Goal: Check status: Check status

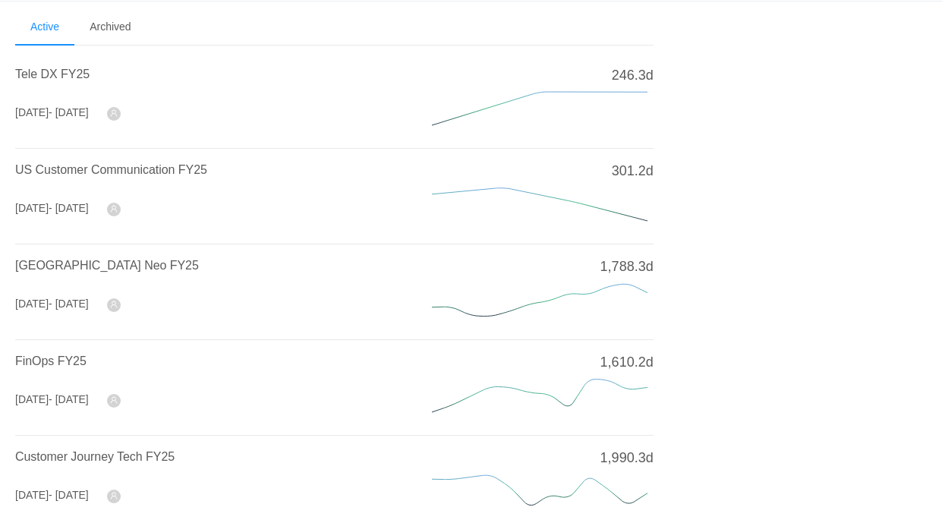
scroll to position [79, 0]
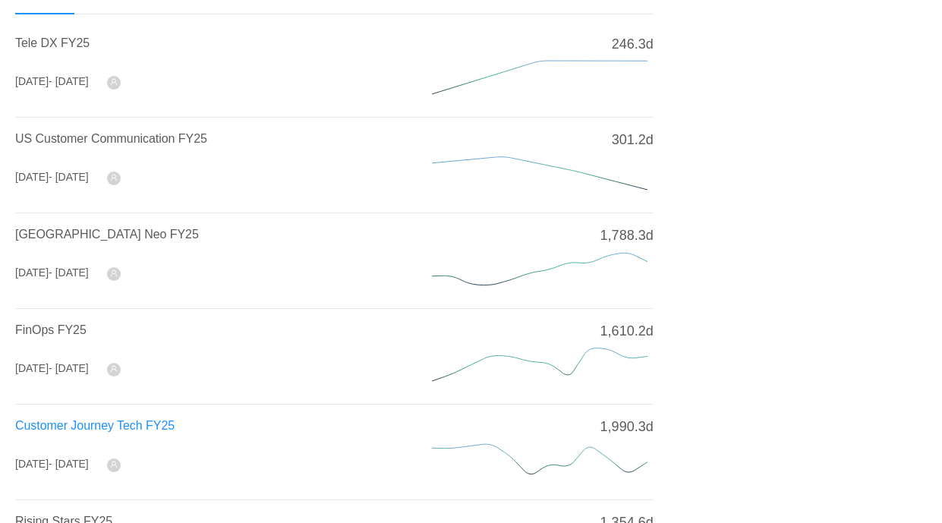
click at [93, 423] on span "Customer Journey Tech FY25" at bounding box center [94, 425] width 159 height 13
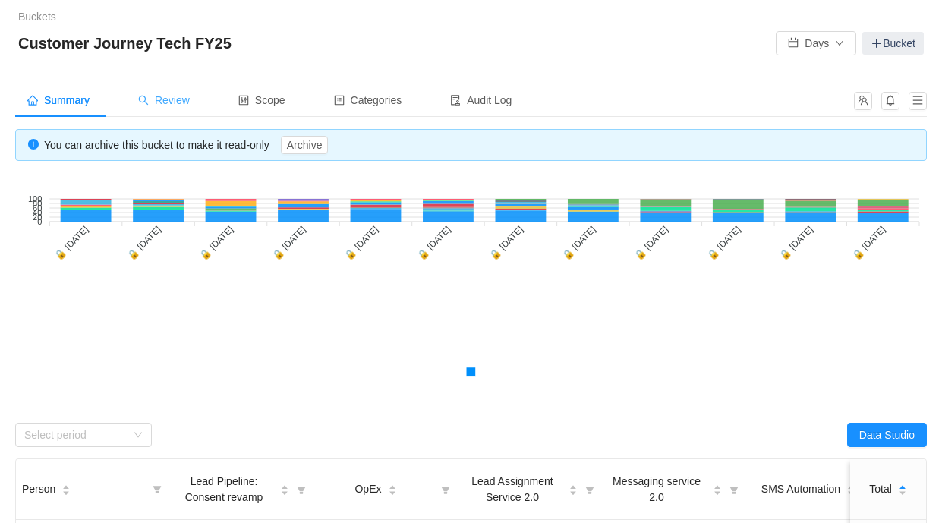
click at [181, 107] on div "Review" at bounding box center [164, 100] width 76 height 34
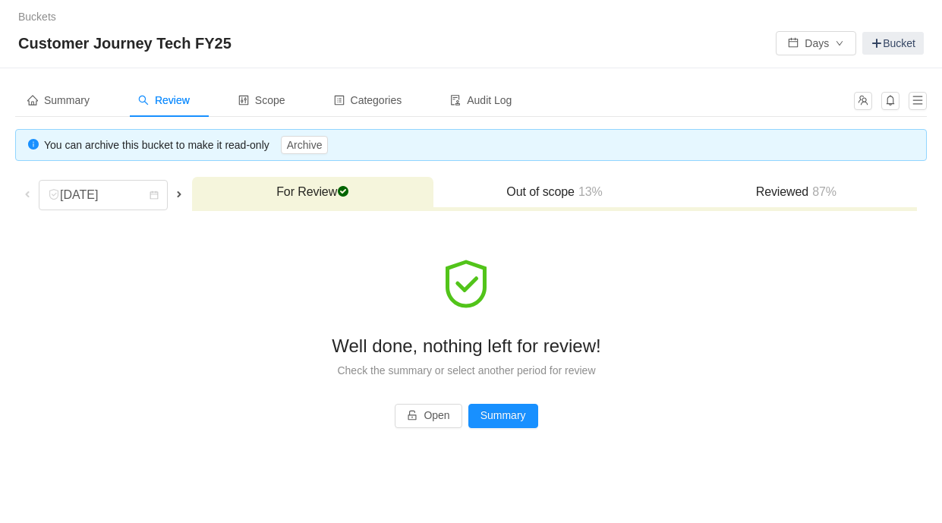
click at [28, 195] on span at bounding box center [27, 194] width 12 height 12
click at [178, 194] on span at bounding box center [179, 194] width 18 height 17
click at [24, 193] on span at bounding box center [27, 194] width 12 height 12
click at [184, 195] on span at bounding box center [179, 194] width 12 height 12
click at [168, 195] on div "[DATE]" at bounding box center [103, 195] width 129 height 30
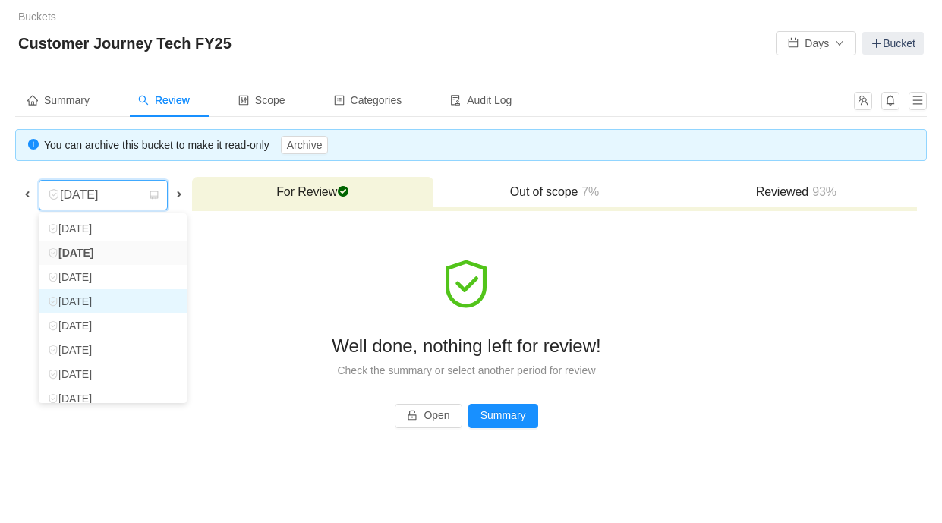
scroll to position [108, 0]
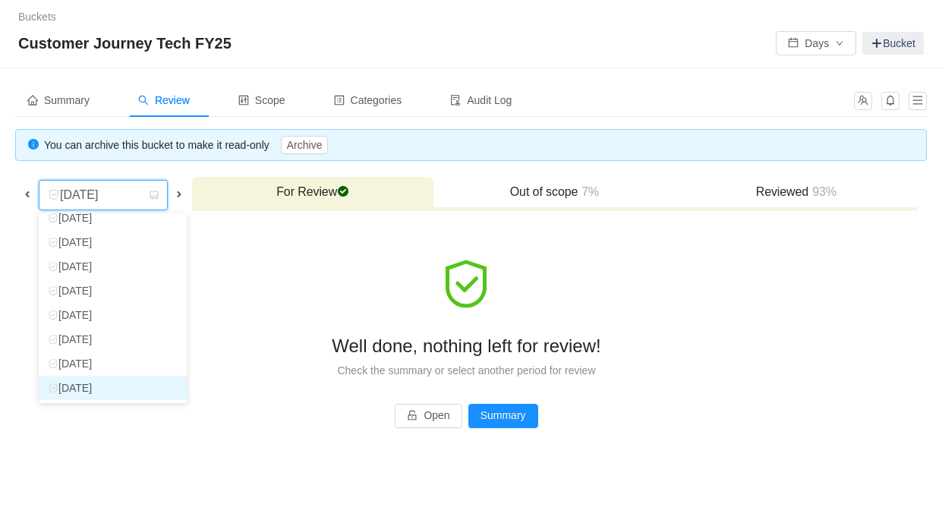
click at [115, 386] on li "[DATE]" at bounding box center [113, 388] width 148 height 24
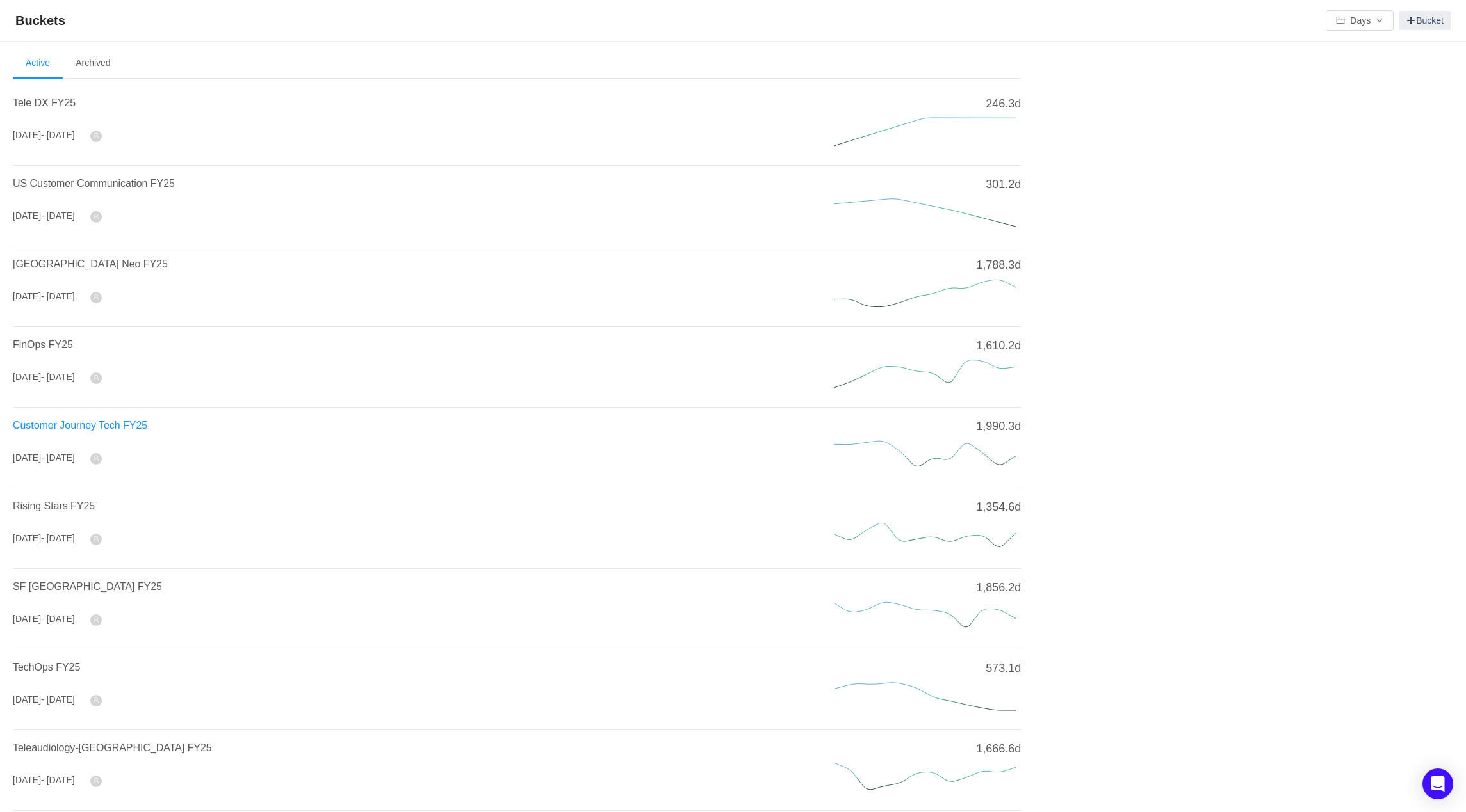
click at [83, 428] on span "Customer Journey Tech FY25" at bounding box center [79, 425] width 134 height 11
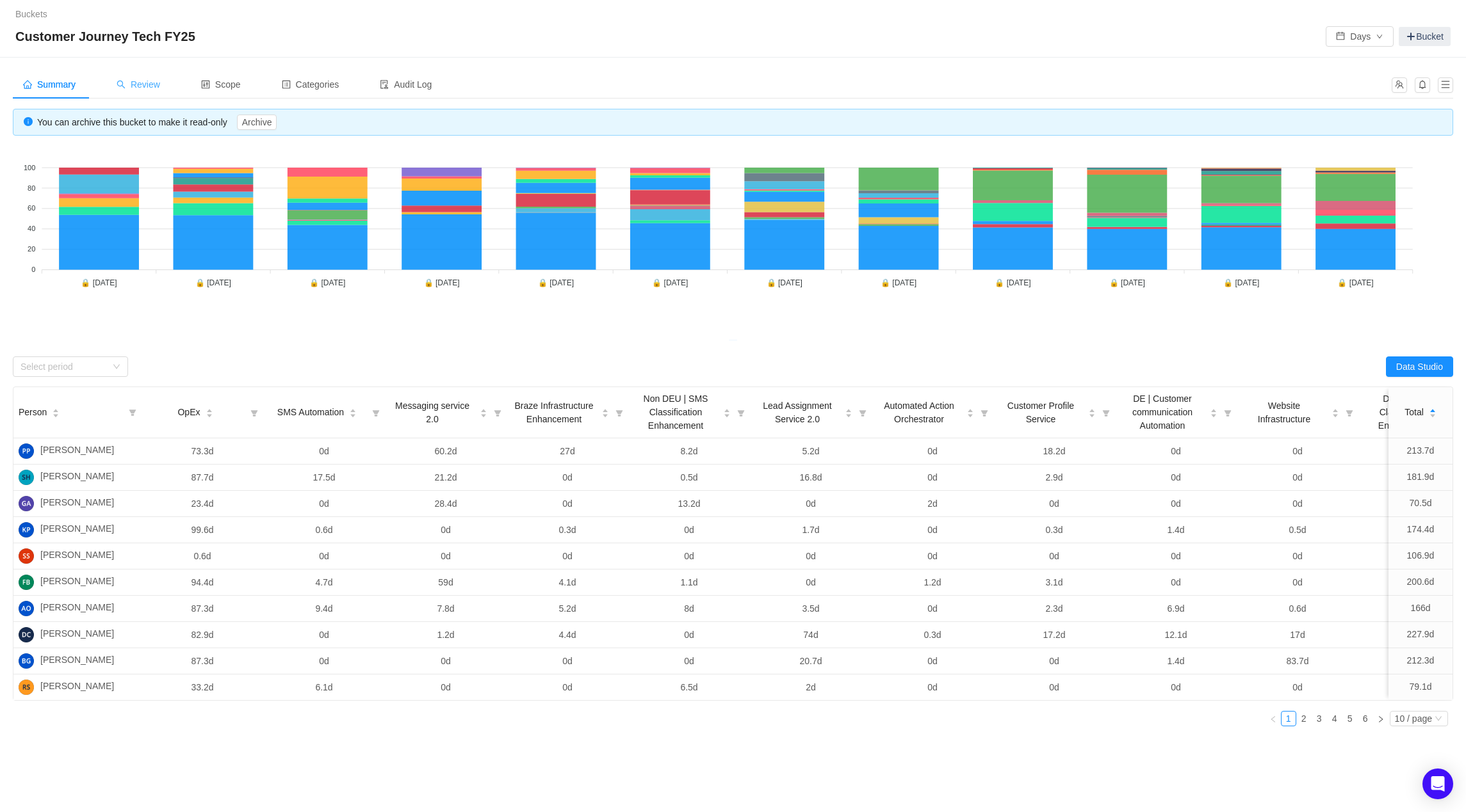
click at [160, 86] on span "Review" at bounding box center [138, 84] width 44 height 10
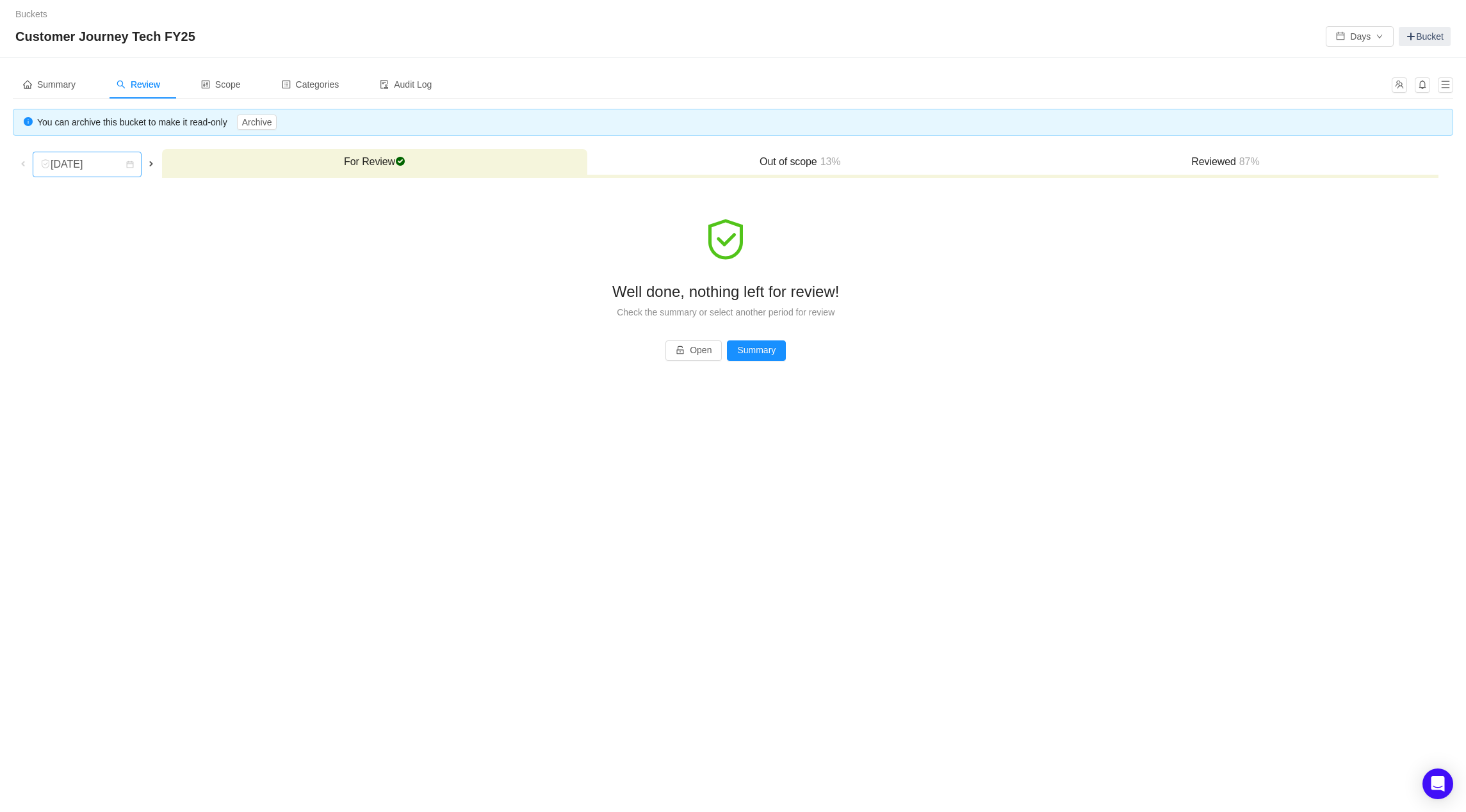
click at [134, 169] on icon "icon: calendar" at bounding box center [130, 165] width 8 height 9
click at [100, 331] on li "[DATE]" at bounding box center [90, 327] width 116 height 20
